Goal: Navigation & Orientation: Find specific page/section

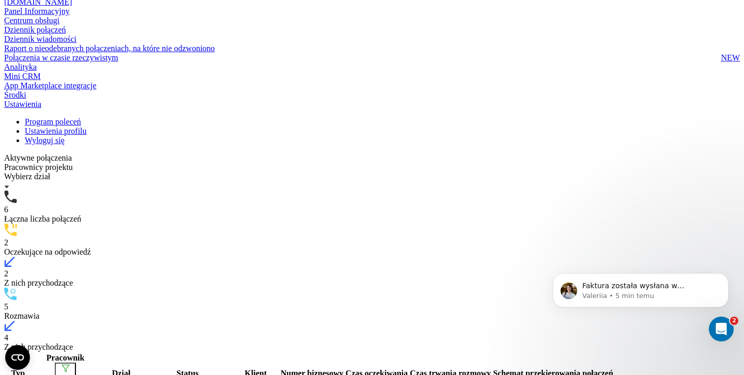
scroll to position [74, 0]
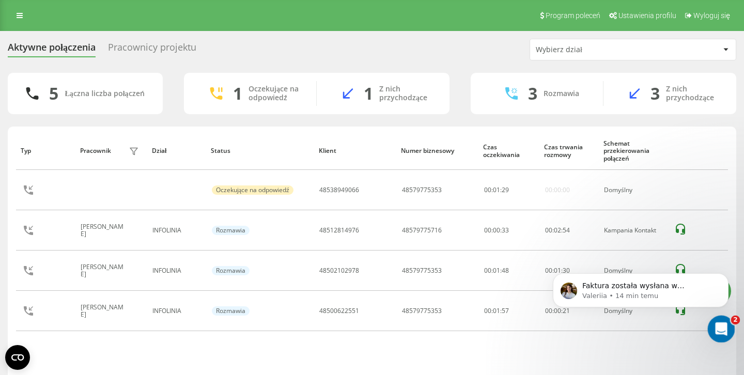
click at [727, 326] on icon "Otwórz komunikator Intercom" at bounding box center [720, 327] width 17 height 17
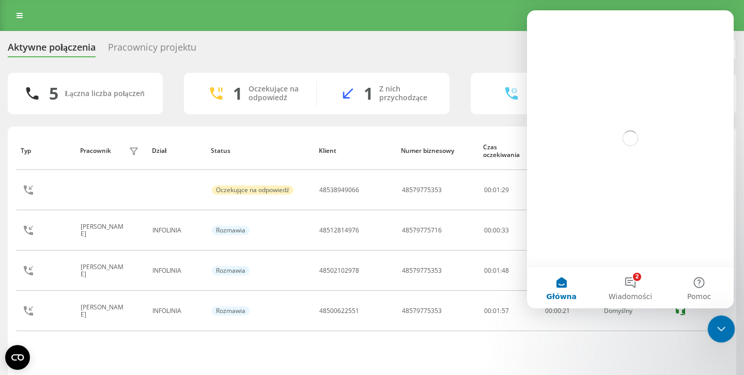
click at [725, 318] on div "Zamknij komunikator Intercom" at bounding box center [719, 327] width 25 height 25
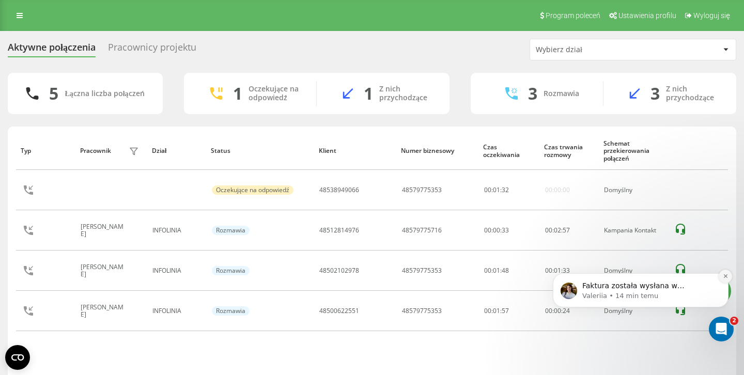
click at [723, 276] on icon "Dismiss notification" at bounding box center [726, 276] width 6 height 6
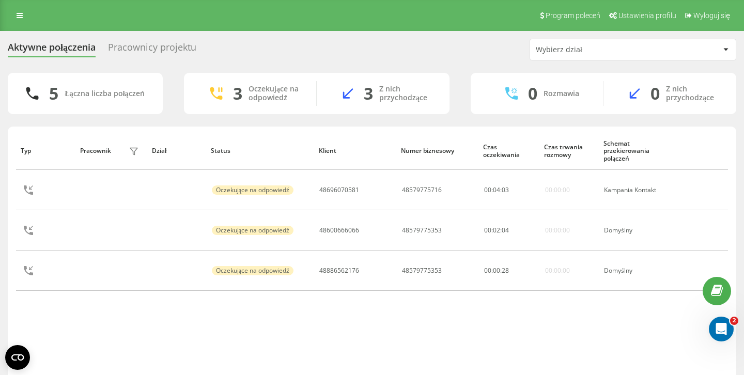
click at [133, 55] on div "Pracownicy projektu" at bounding box center [152, 50] width 88 height 16
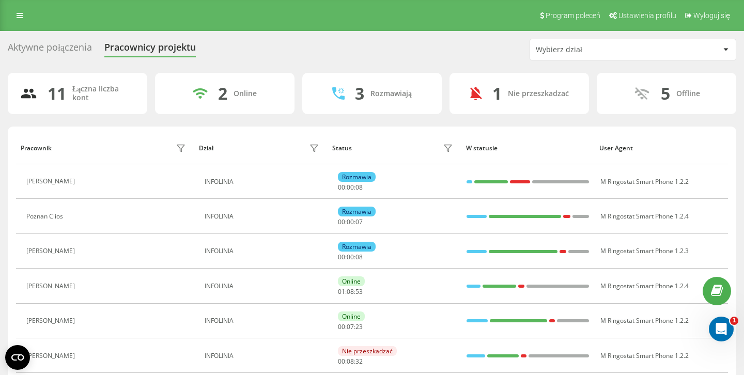
scroll to position [-1, 0]
click at [66, 42] on div "Aktywne połączenia" at bounding box center [50, 50] width 84 height 16
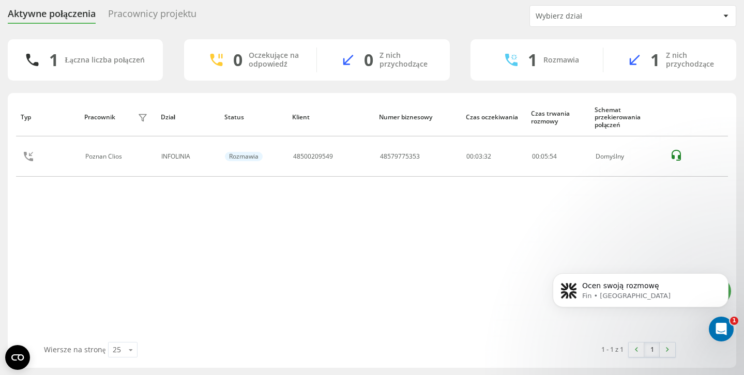
scroll to position [18, 0]
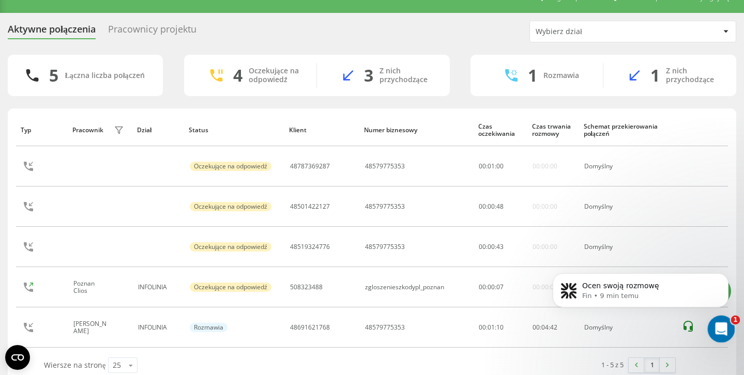
click at [720, 335] on icon "Otwórz komunikator Intercom" at bounding box center [719, 327] width 17 height 17
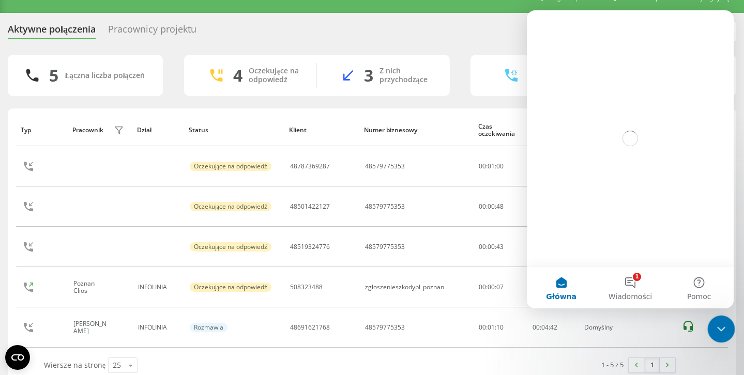
scroll to position [0, 0]
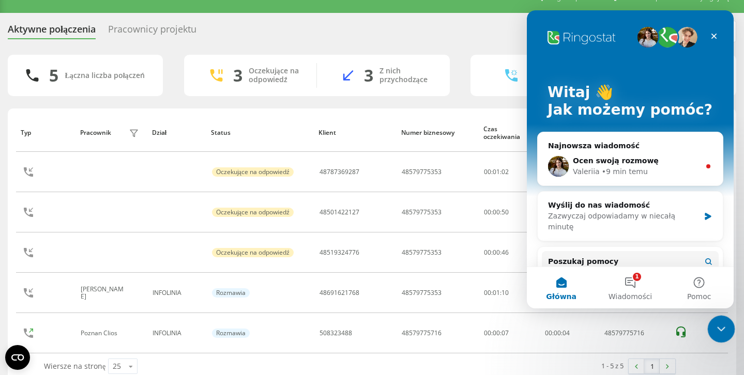
click at [720, 335] on div "Zamknij komunikator Intercom" at bounding box center [719, 327] width 25 height 25
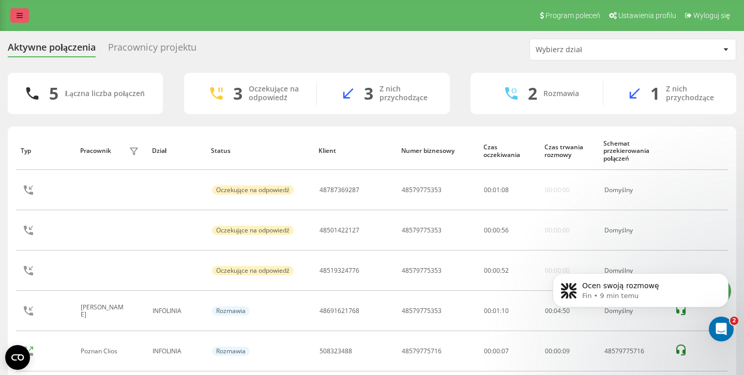
click at [24, 15] on link at bounding box center [19, 15] width 19 height 14
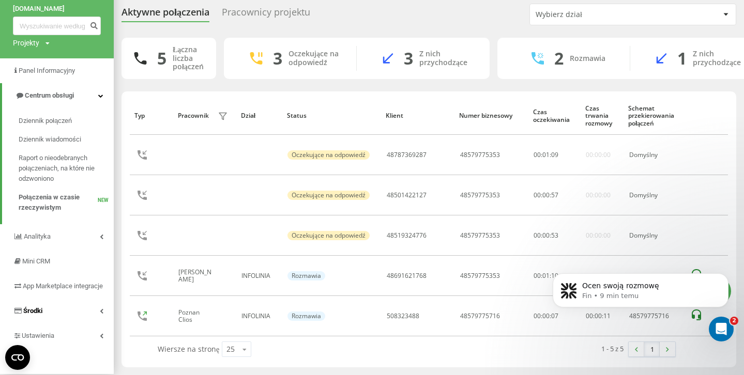
scroll to position [36, 0]
click at [56, 340] on link "Ustawienia" at bounding box center [57, 335] width 114 height 25
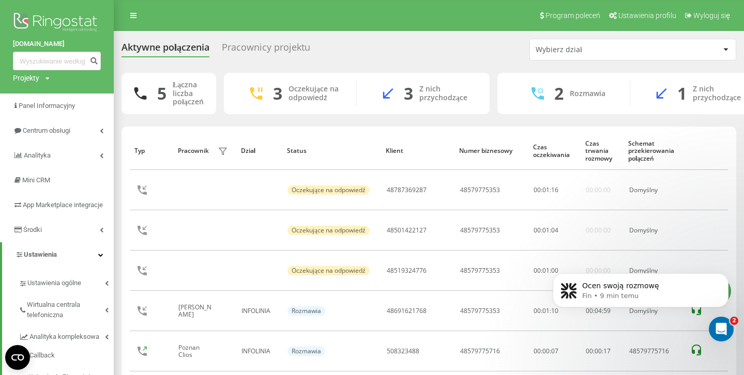
scroll to position [0, 0]
click at [138, 21] on link at bounding box center [133, 15] width 19 height 14
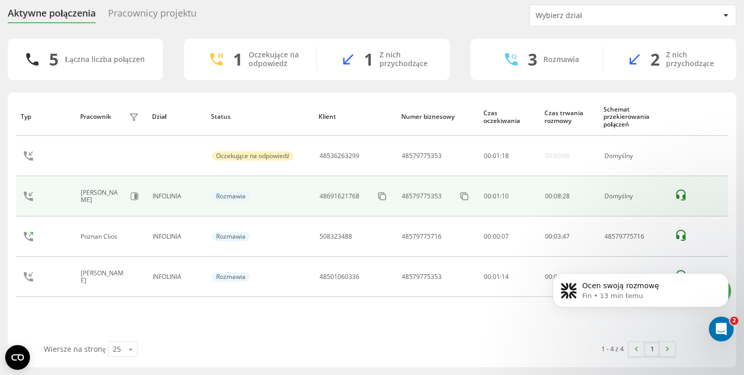
scroll to position [34, 0]
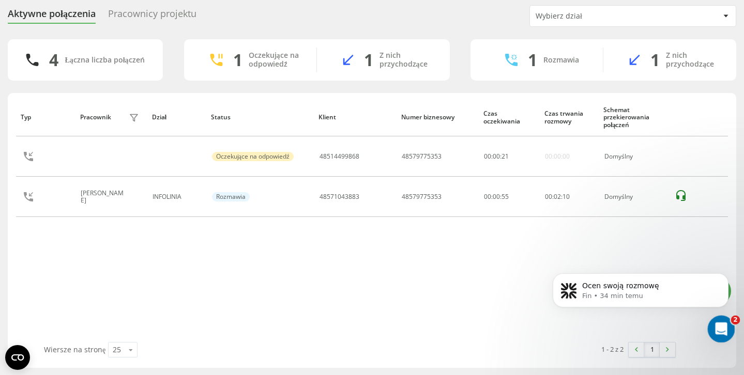
click at [723, 323] on icon "Otwórz komunikator Intercom" at bounding box center [719, 327] width 17 height 17
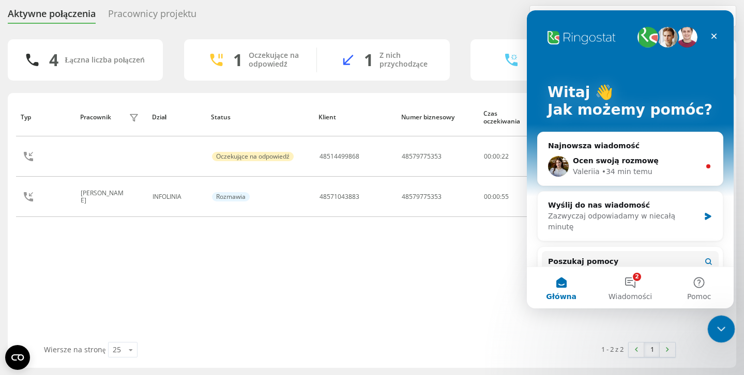
click at [723, 323] on icon "Zamknij komunikator Intercom" at bounding box center [719, 327] width 12 height 12
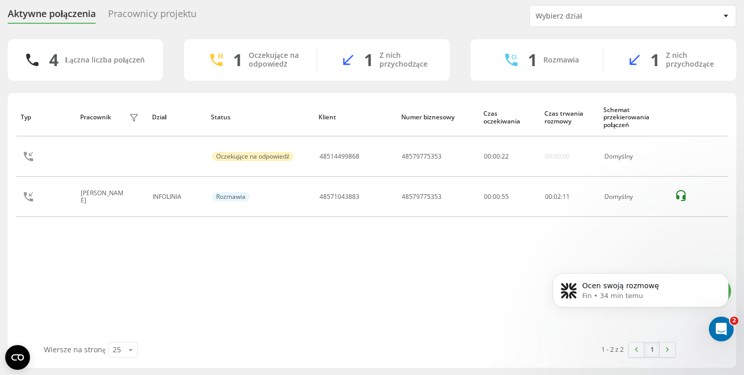
scroll to position [0, 0]
